Goal: Find specific page/section: Find specific page/section

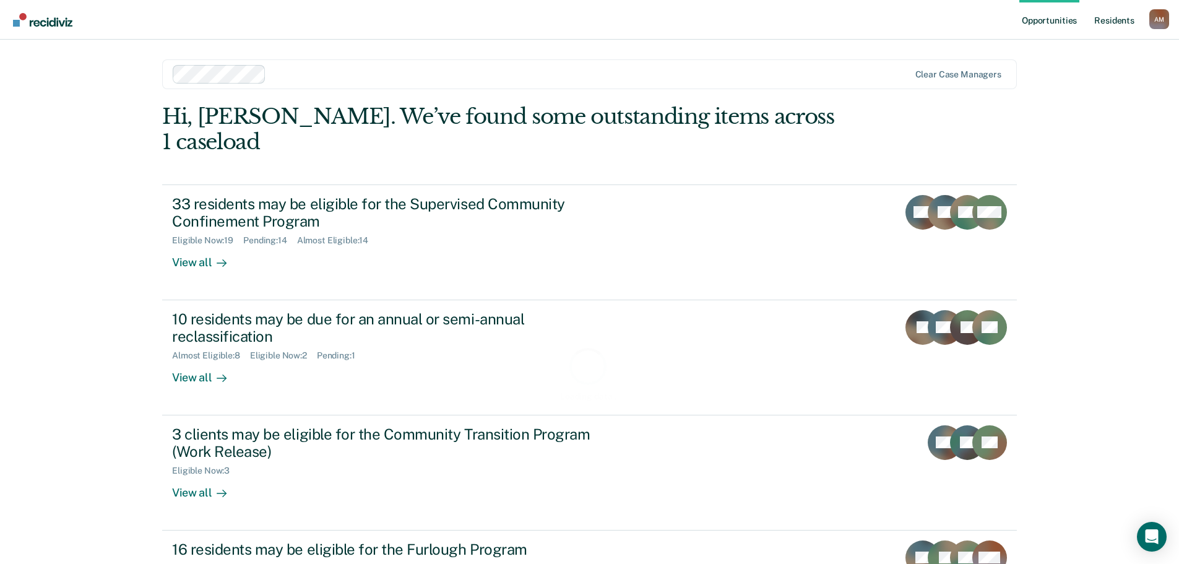
click at [1127, 27] on link "Resident s" at bounding box center [1113, 20] width 45 height 40
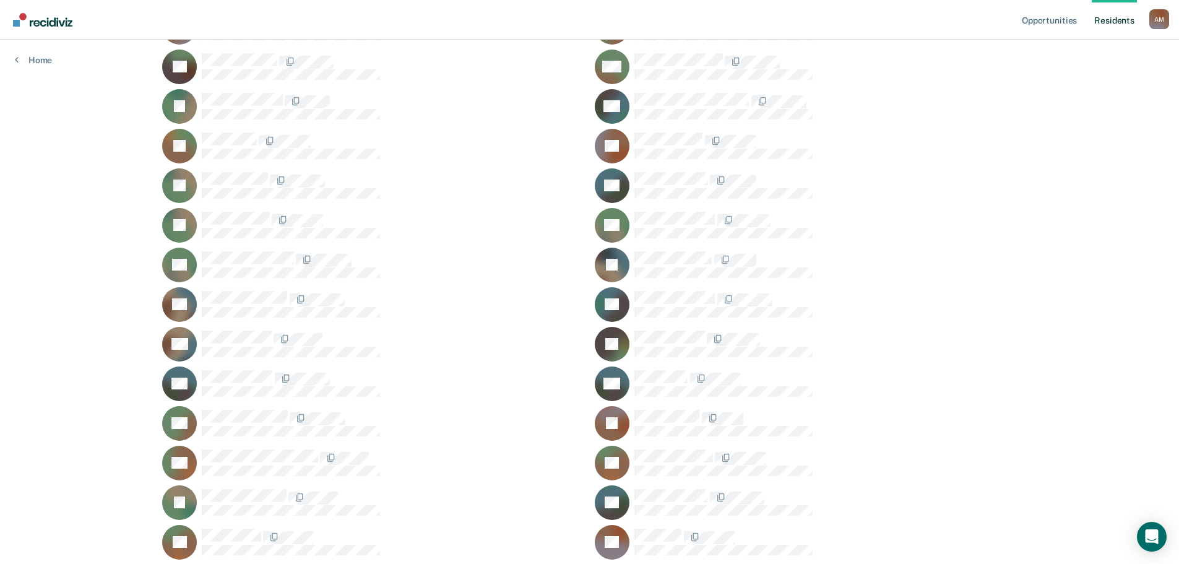
scroll to position [186, 0]
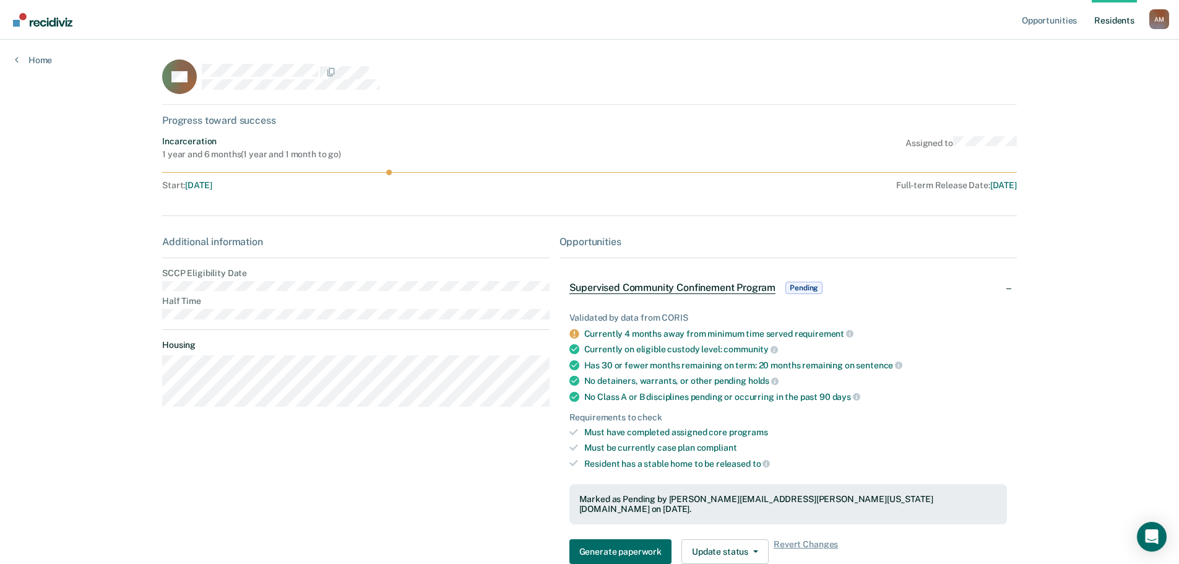
click at [147, 317] on main "RK Progress toward success Incarceration 1 year and 6 months ( 1 year and 1 mon…" at bounding box center [589, 324] width 884 height 569
